Goal: Find specific page/section: Find specific page/section

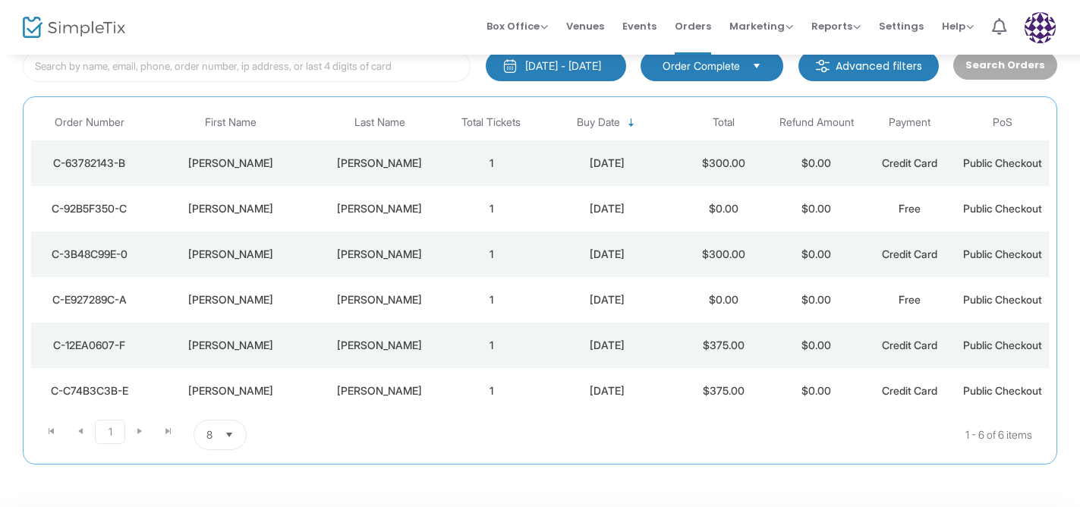
scroll to position [101, 0]
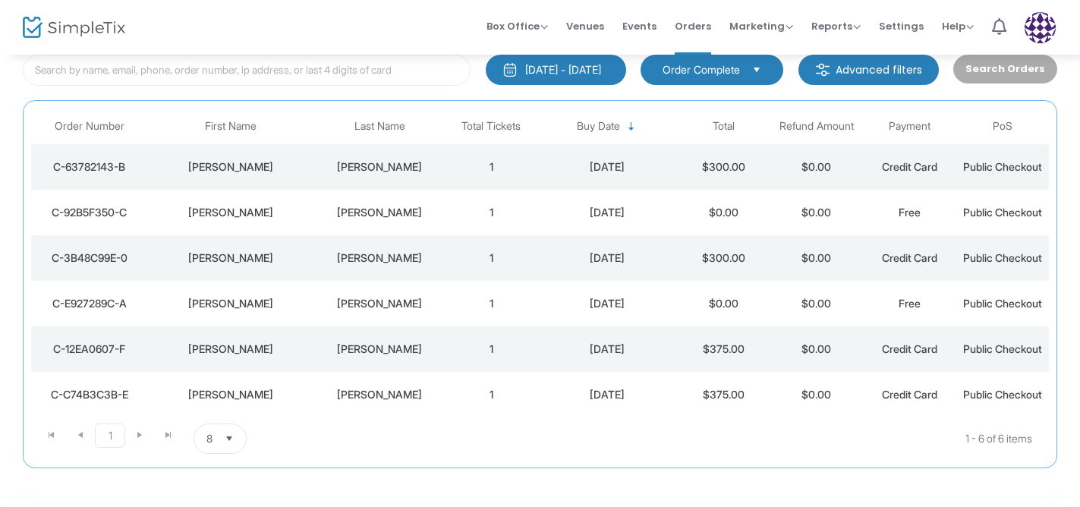
click at [556, 263] on div "8/25/2025" at bounding box center [607, 257] width 132 height 15
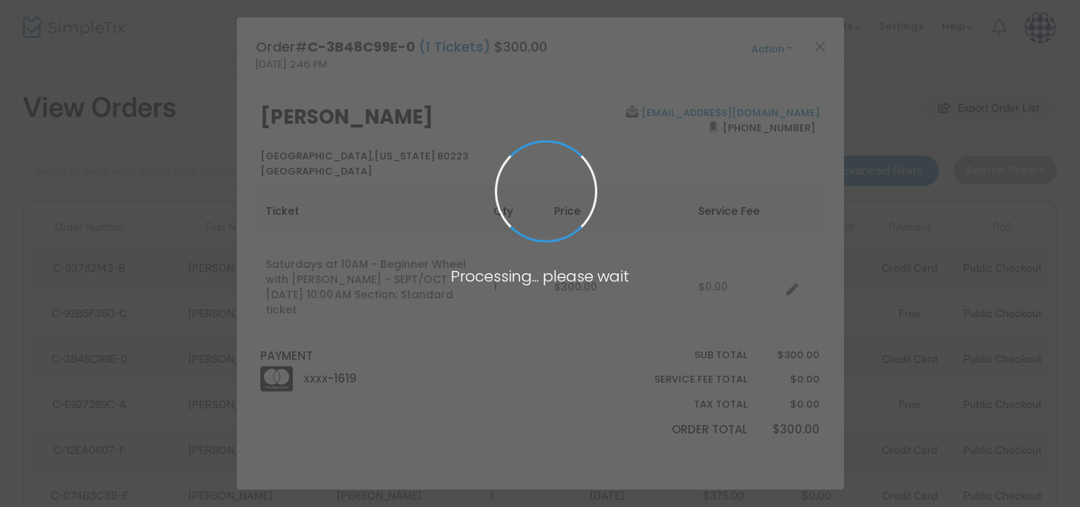
scroll to position [0, 0]
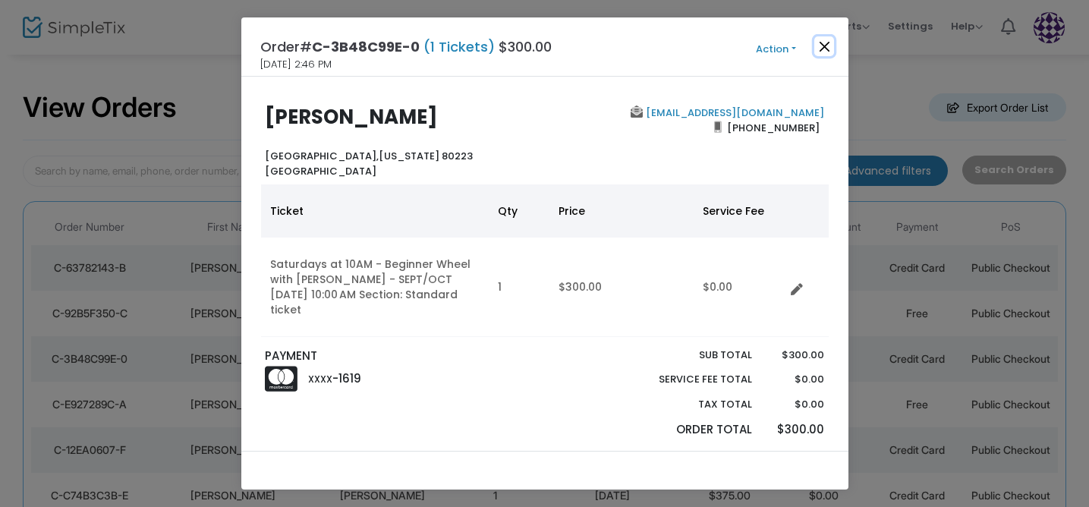
click at [825, 39] on button "Close" at bounding box center [824, 46] width 20 height 20
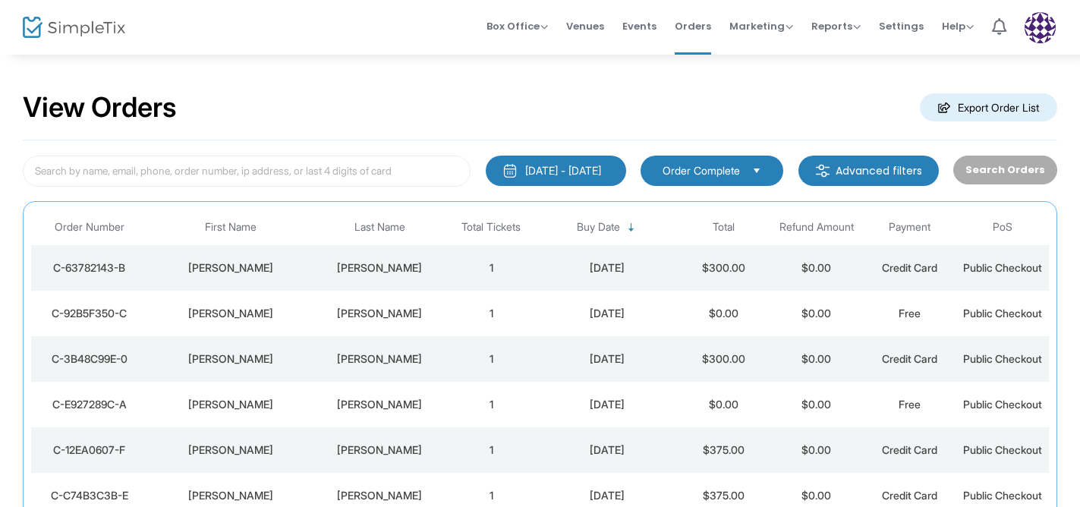
scroll to position [11, 0]
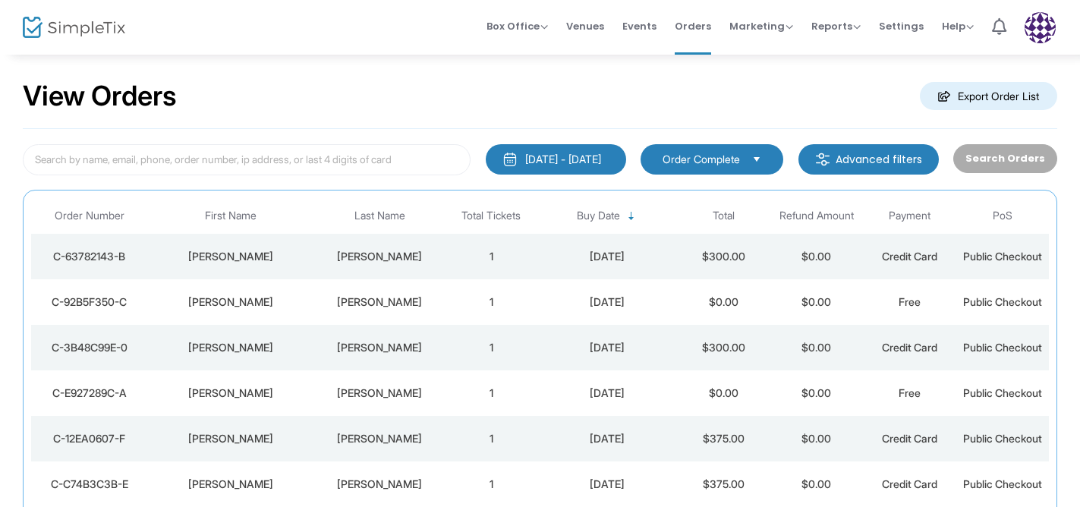
click at [414, 251] on div "Ramirez" at bounding box center [380, 256] width 122 height 15
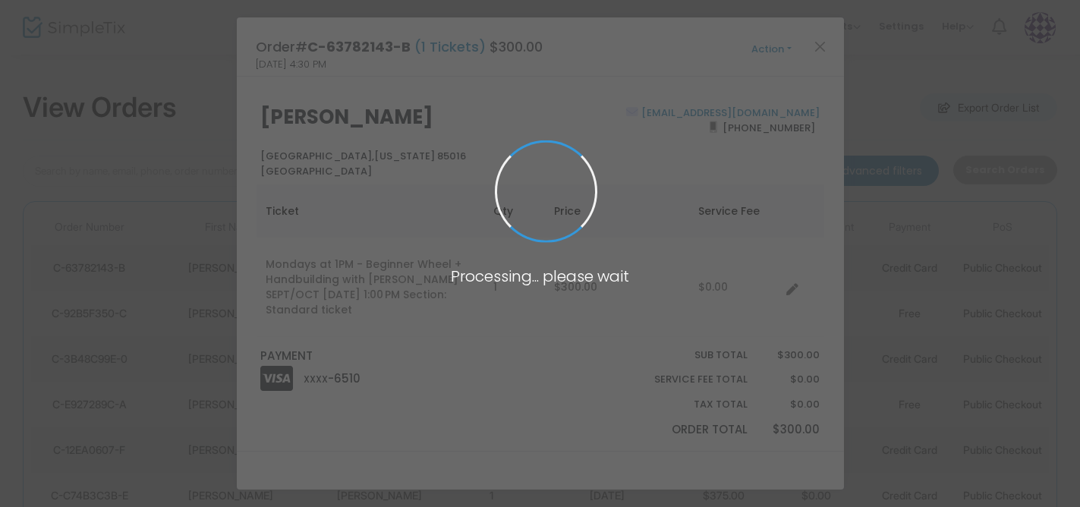
scroll to position [0, 0]
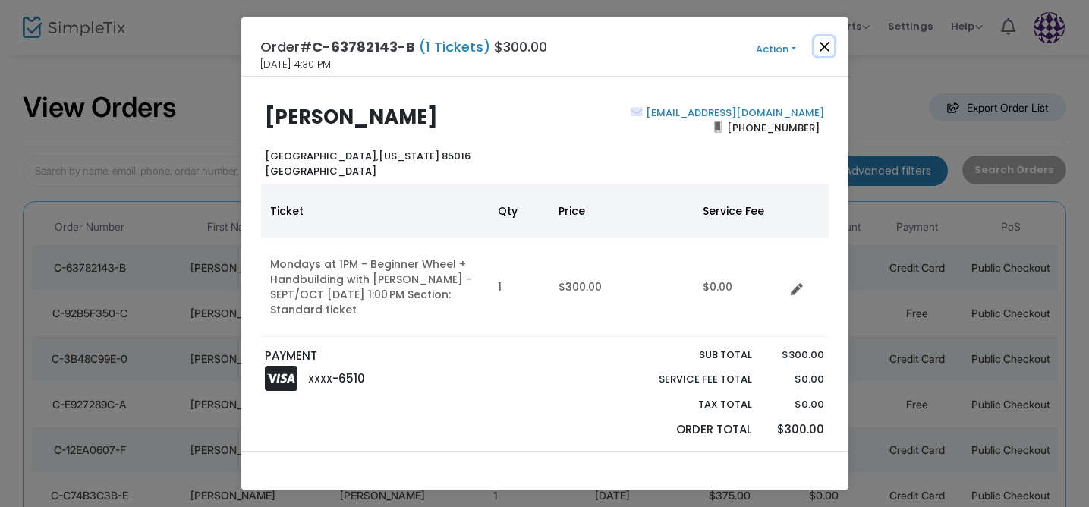
click at [824, 46] on button "Close" at bounding box center [824, 46] width 20 height 20
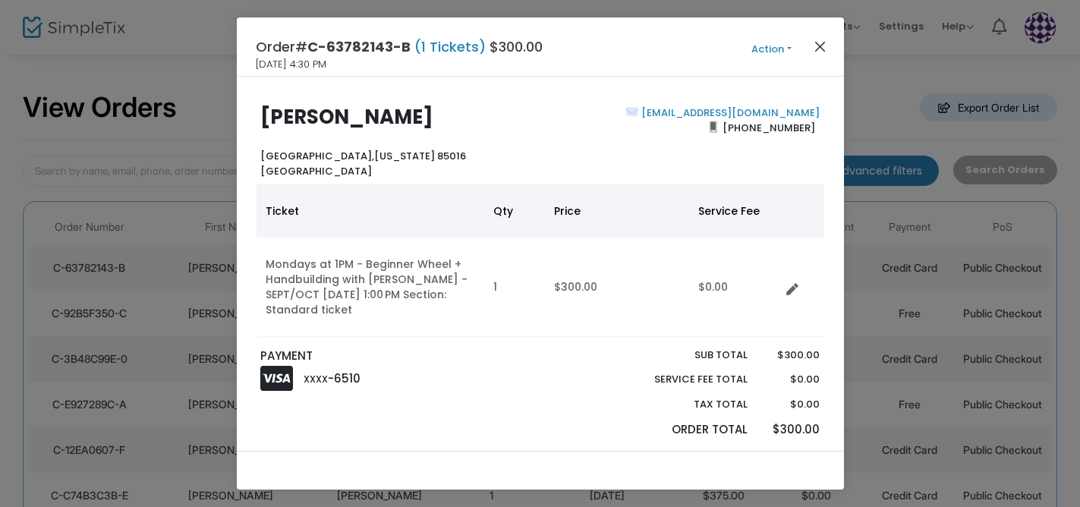
scroll to position [11, 0]
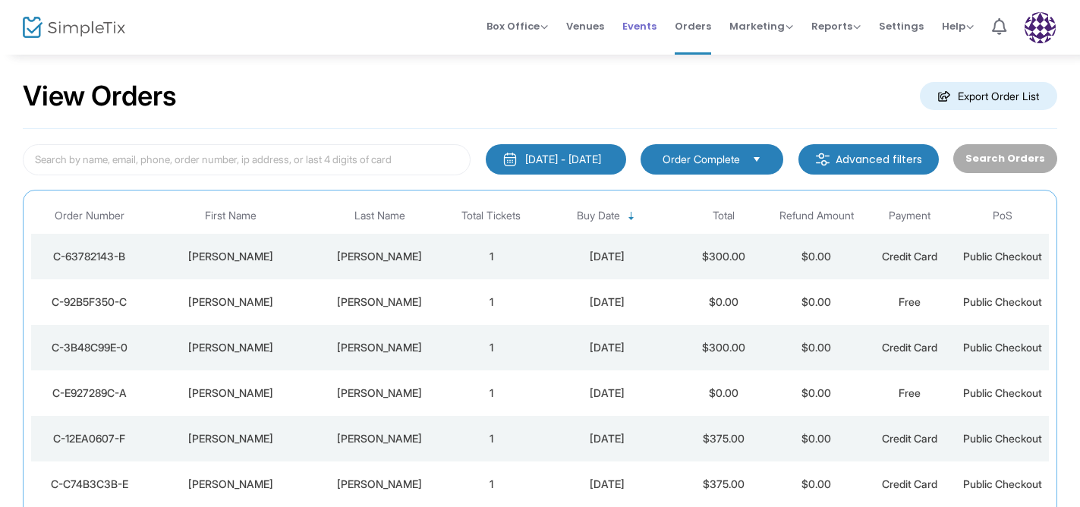
click at [646, 31] on span "Events" at bounding box center [639, 26] width 34 height 39
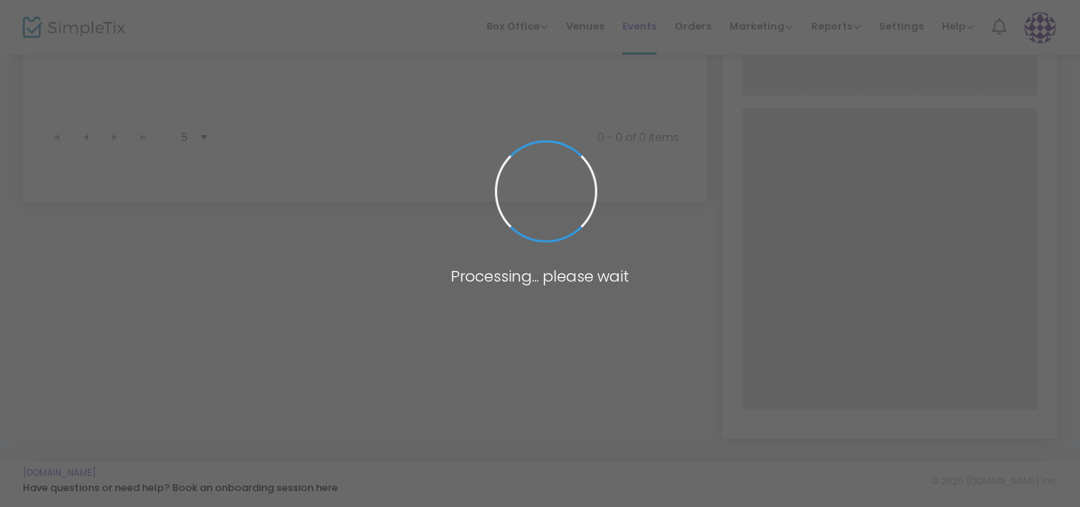
scroll to position [244, 0]
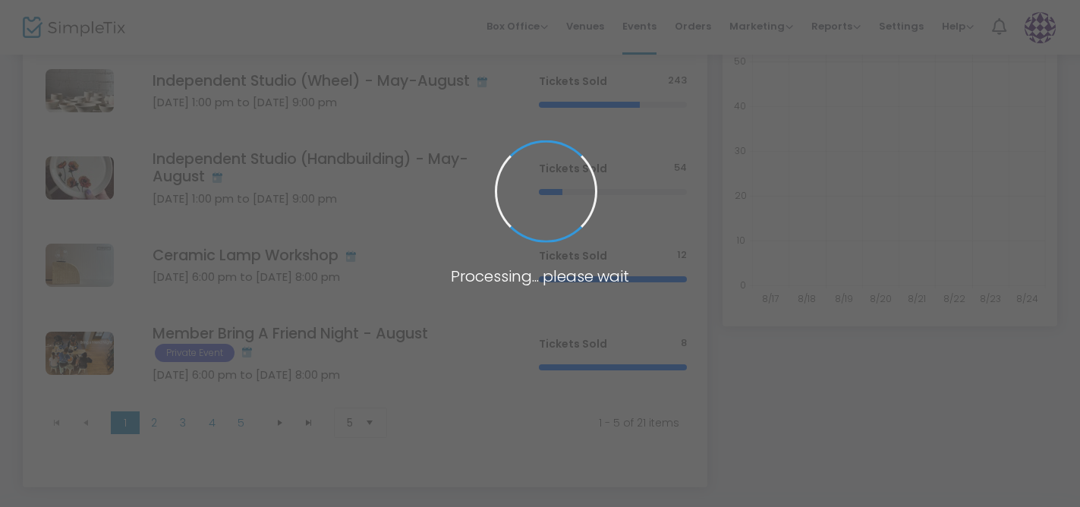
scroll to position [244, 0]
